Goal: Task Accomplishment & Management: Complete application form

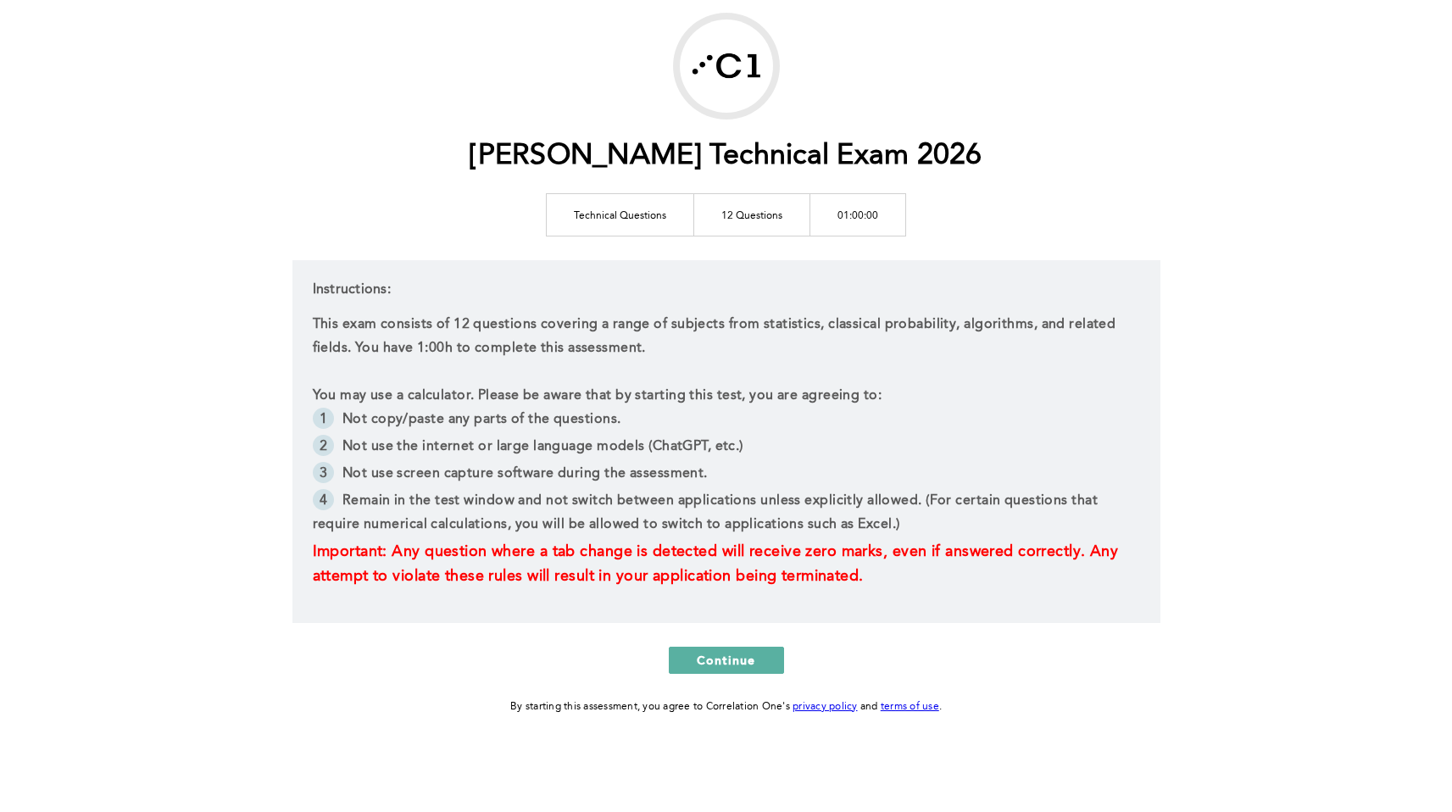
scroll to position [86, 0]
drag, startPoint x: 383, startPoint y: 461, endPoint x: 728, endPoint y: 471, distance: 345.2
click at [728, 471] on ul "Not copy/paste any parts of the questions. Not use the internet or large langua…" at bounding box center [727, 473] width 828 height 132
click at [728, 471] on li "Not use screen capture software during the assessment." at bounding box center [727, 474] width 828 height 27
drag, startPoint x: 447, startPoint y: 493, endPoint x: 695, endPoint y: 495, distance: 248.4
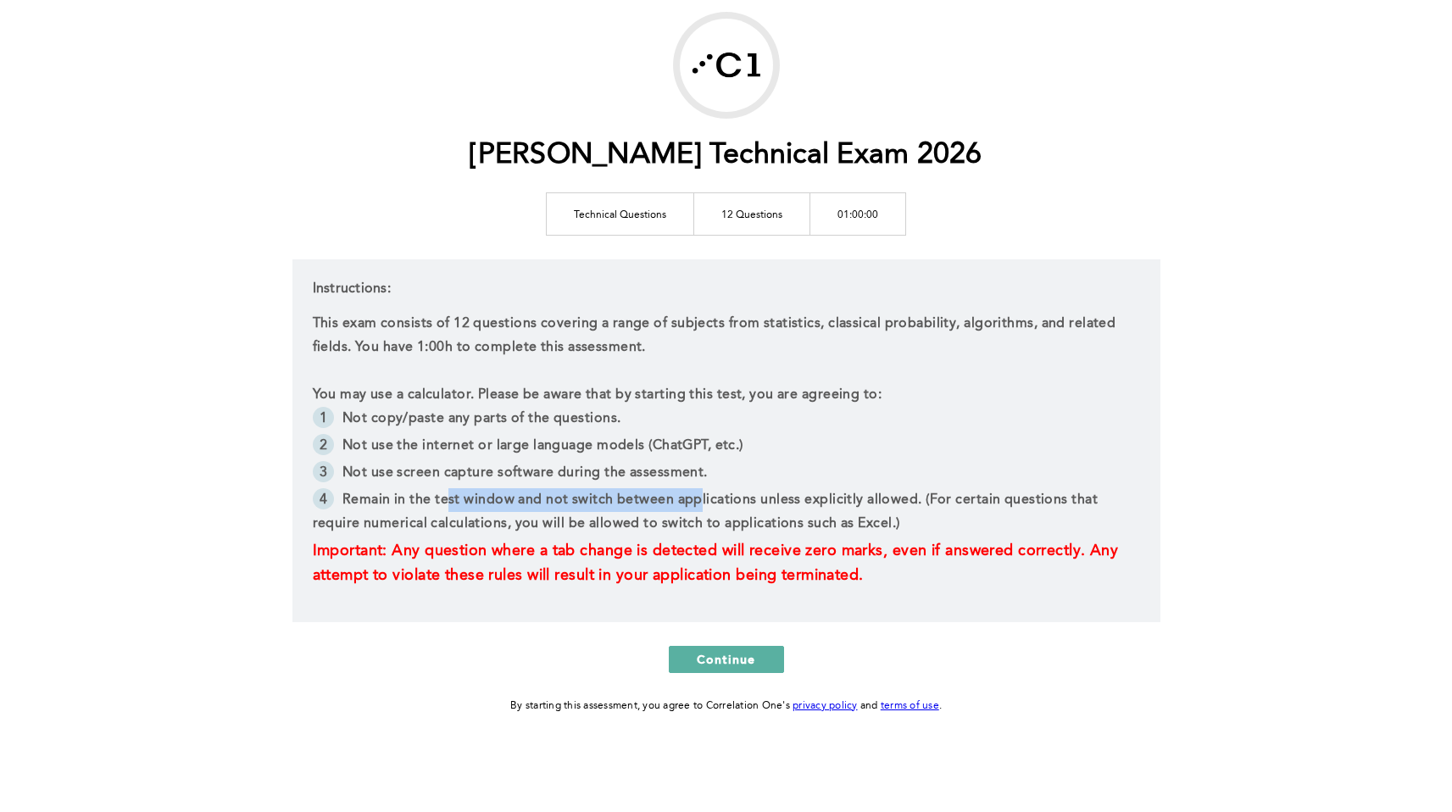
click at [695, 495] on li "Remain in the test window and not switch between applications unless explicitly…" at bounding box center [727, 513] width 828 height 51
drag, startPoint x: 557, startPoint y: 549, endPoint x: 873, endPoint y: 544, distance: 316.3
click at [873, 544] on span "Important: Any question where a tab change is detected will receive zero marks,…" at bounding box center [718, 563] width 811 height 40
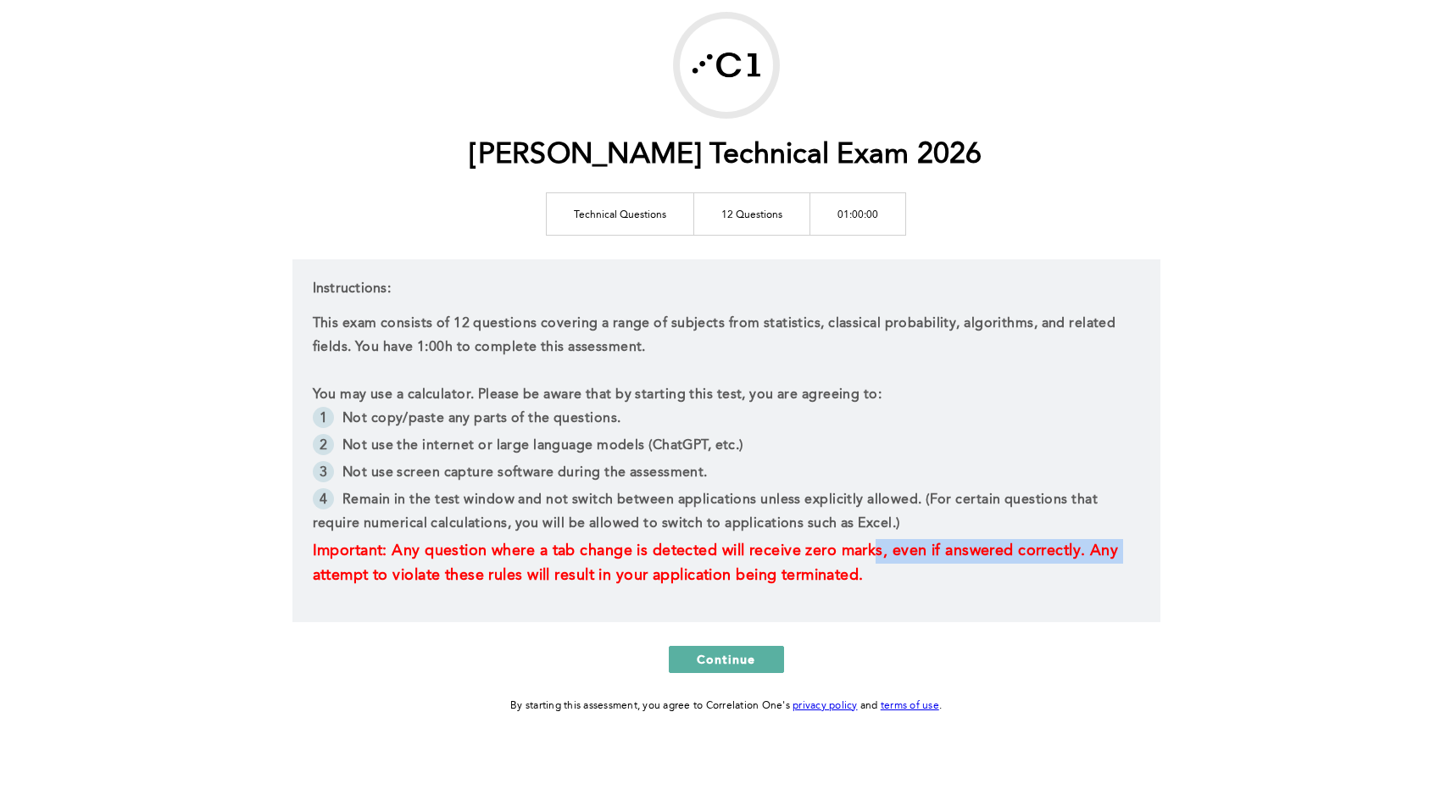
drag, startPoint x: 939, startPoint y: 554, endPoint x: 1140, endPoint y: 556, distance: 201.0
click at [1140, 556] on div "Instructions: This exam consists of 12 questions covering a range of subjects f…" at bounding box center [727, 440] width 868 height 363
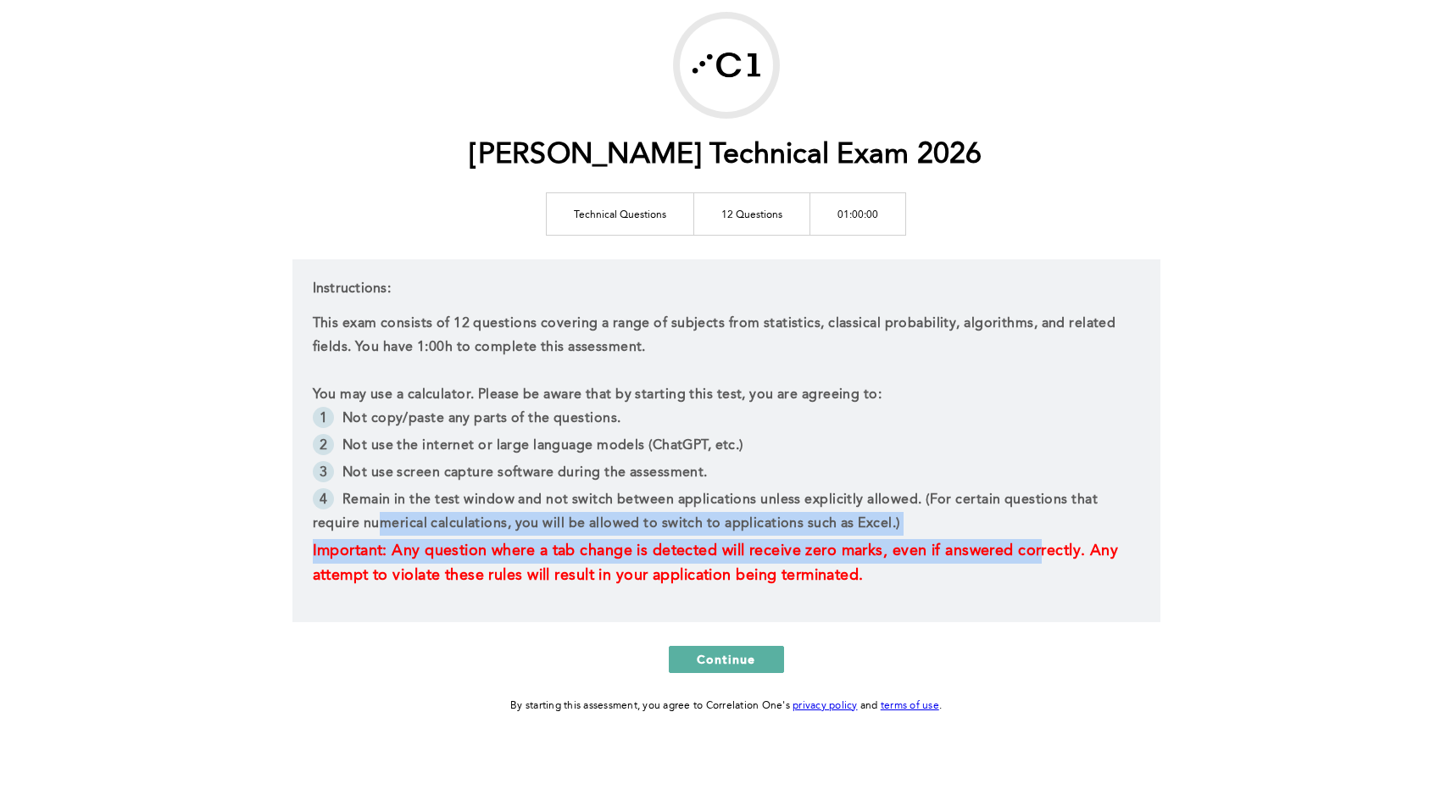
drag, startPoint x: 1047, startPoint y: 547, endPoint x: 378, endPoint y: 534, distance: 669.1
click at [378, 534] on div "This exam consists of 12 questions covering a range of subjects from statistics…" at bounding box center [727, 450] width 828 height 276
click at [383, 549] on span "Important: Any question where a tab change is detected will receive zero marks,…" at bounding box center [718, 563] width 811 height 40
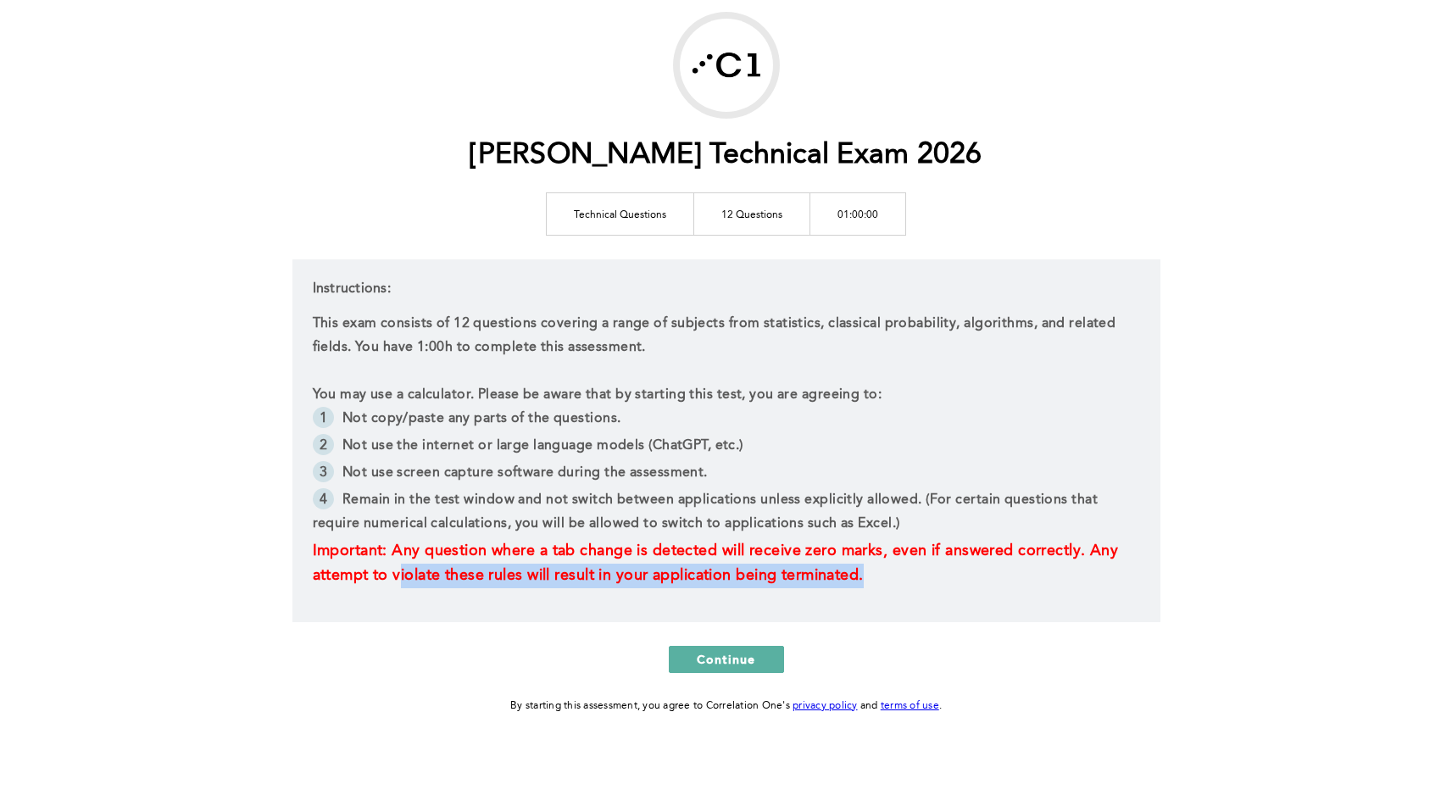
drag, startPoint x: 405, startPoint y: 573, endPoint x: 1026, endPoint y: 572, distance: 620.6
click at [1026, 572] on p "Important: Any question where a tab change is detected will receive zero marks,…" at bounding box center [727, 563] width 828 height 49
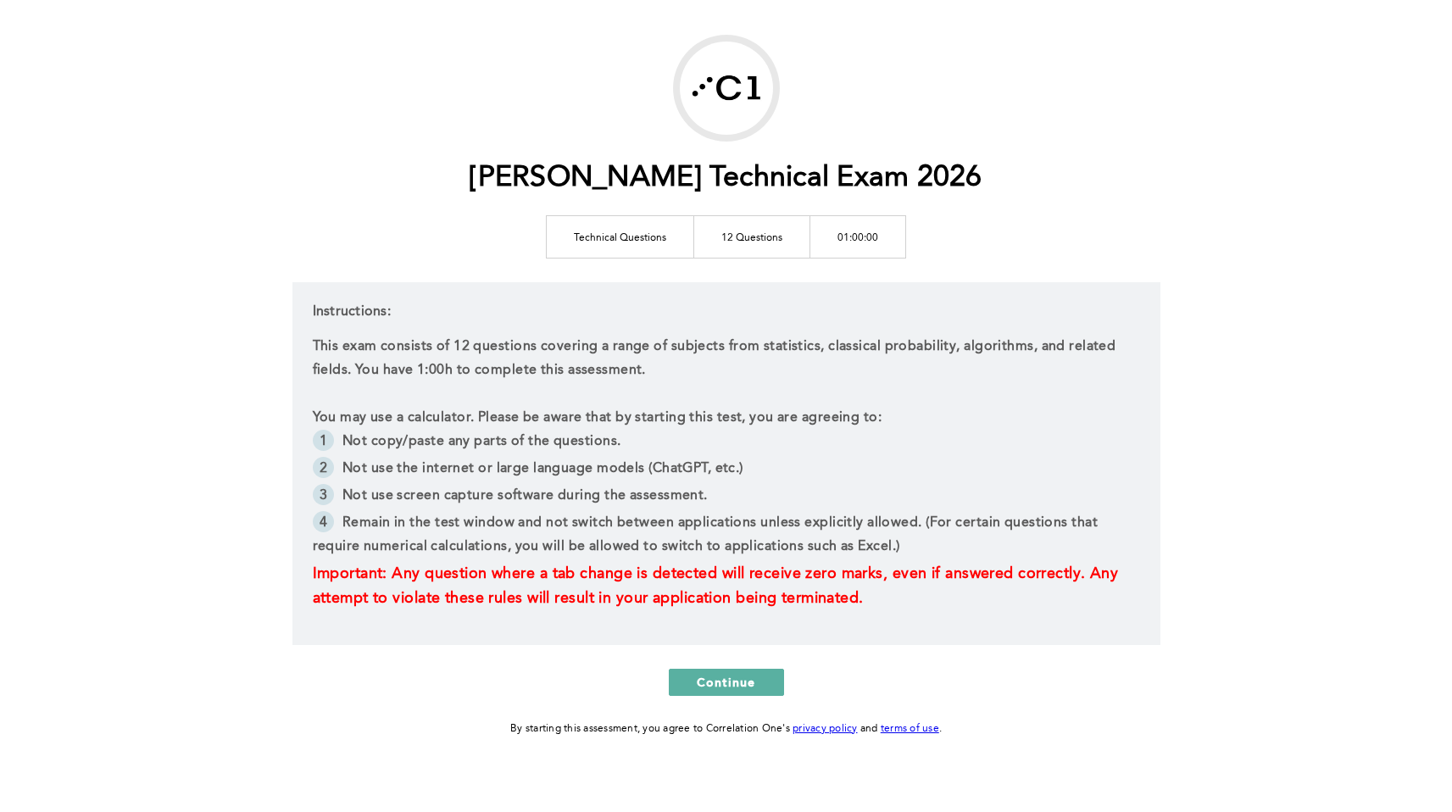
scroll to position [53, 0]
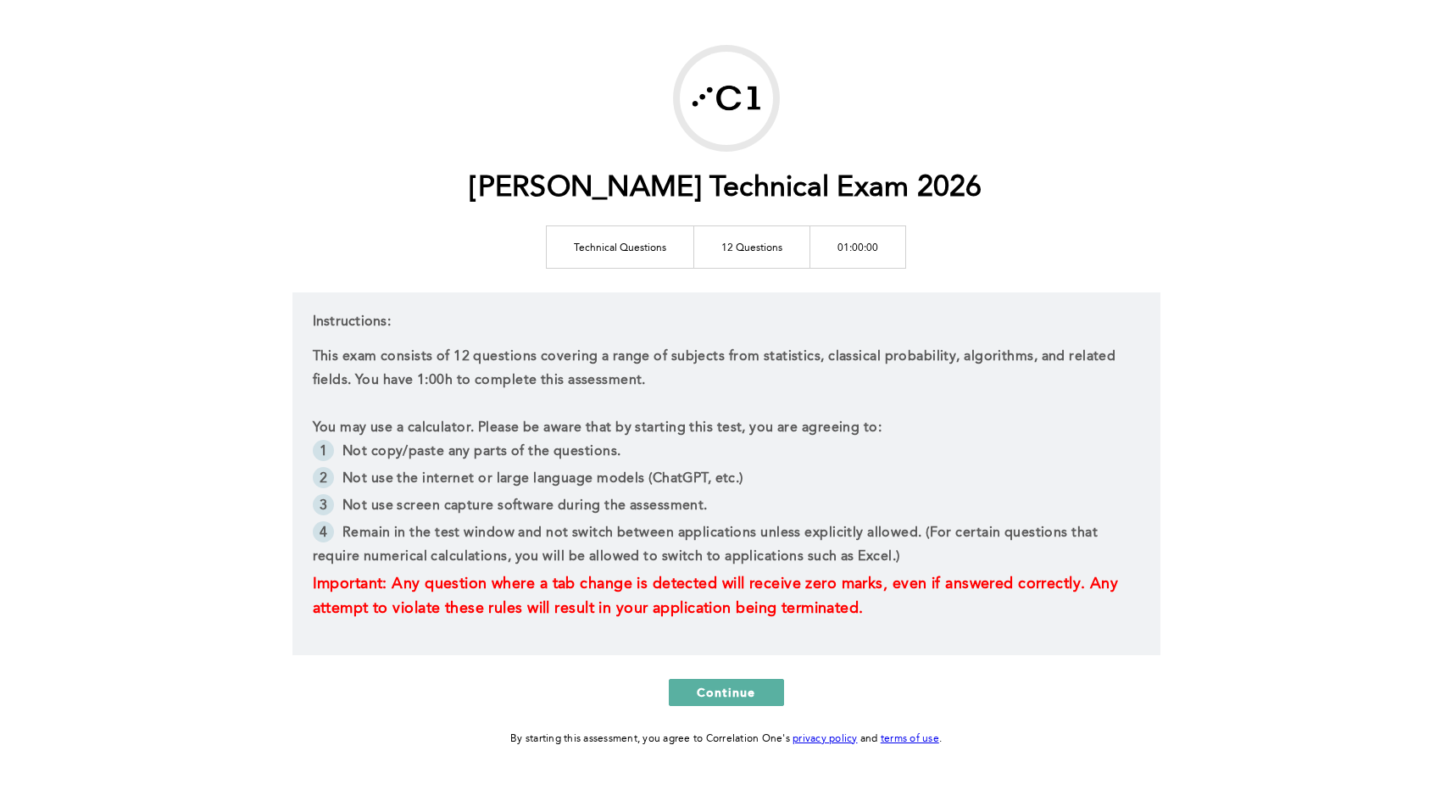
click at [1002, 138] on div "[PERSON_NAME] Technical Exam 2026 Technical Questions 12 Questions 01:00:00 Ins…" at bounding box center [727, 397] width 868 height 704
